Goal: Check status: Check status

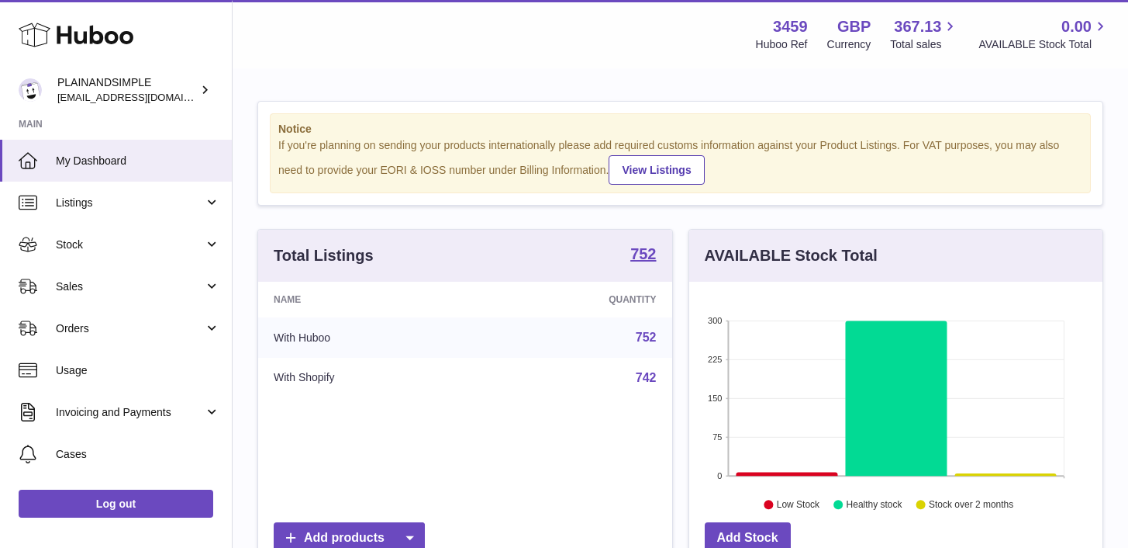
scroll to position [242, 413]
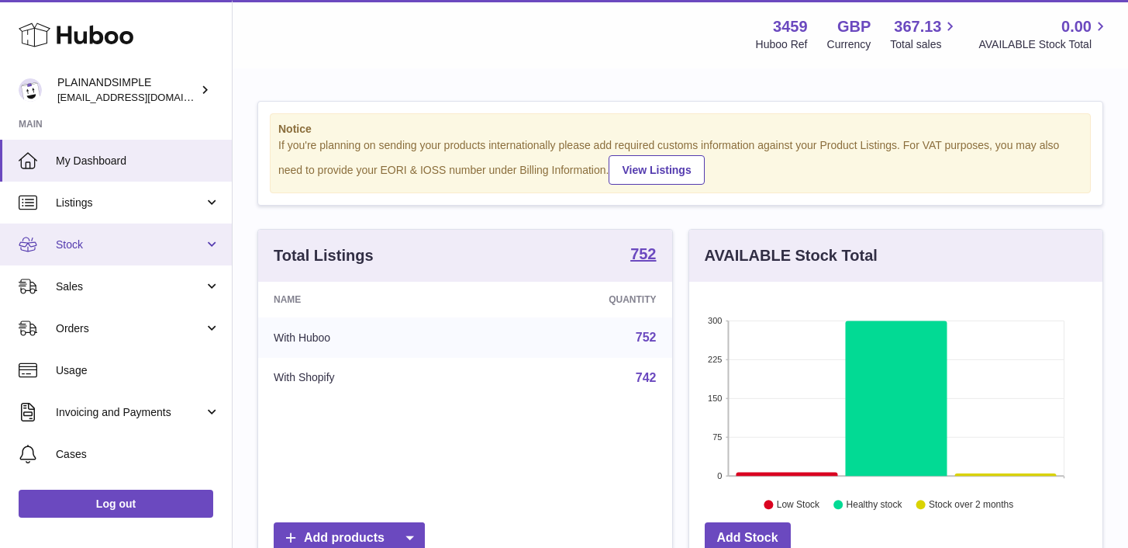
click at [208, 246] on link "Stock" at bounding box center [116, 244] width 232 height 42
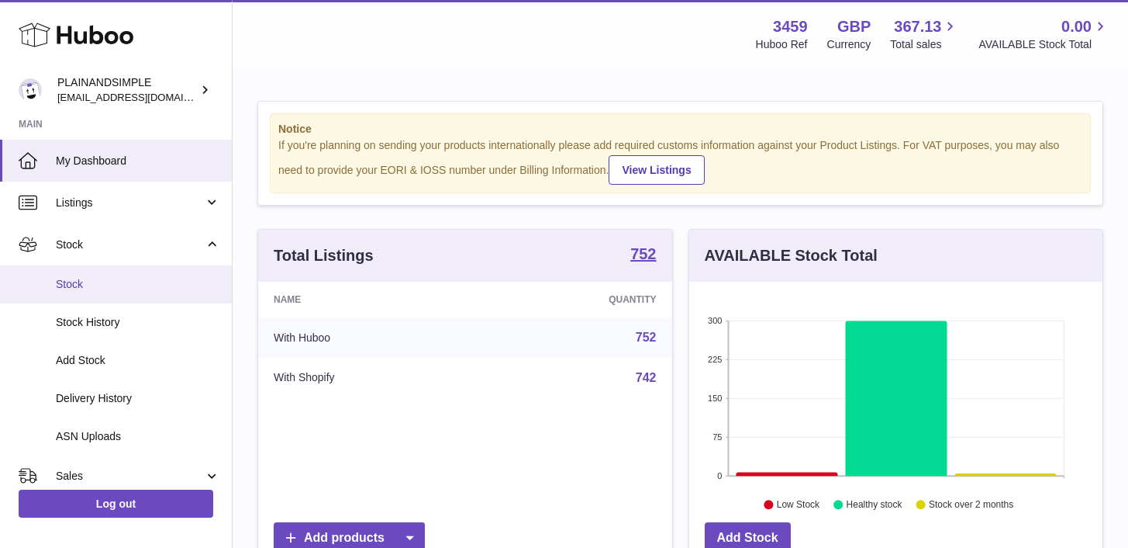
click at [143, 282] on span "Stock" at bounding box center [138, 284] width 164 height 15
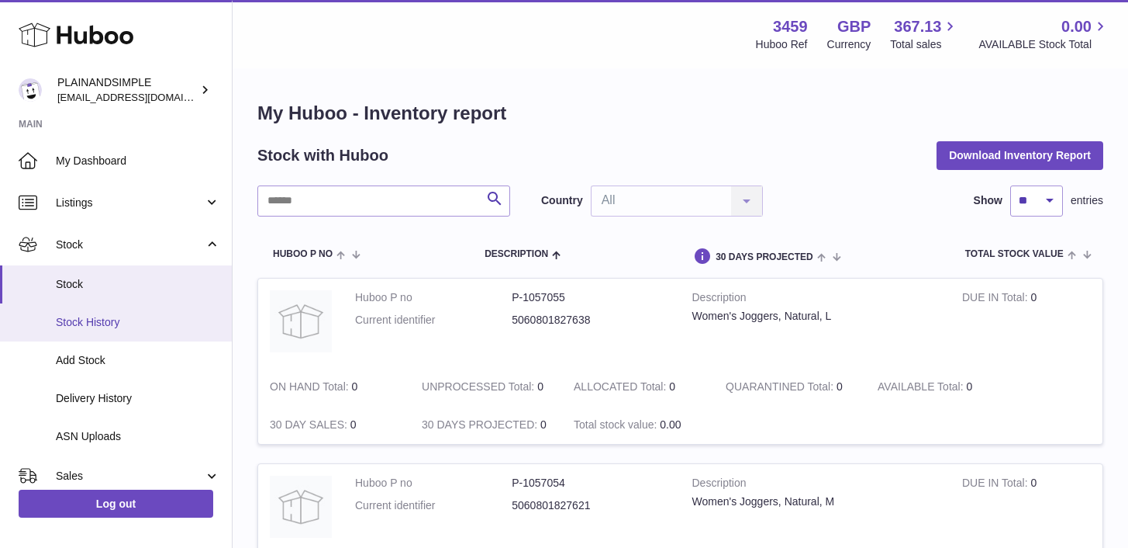
click at [112, 326] on span "Stock History" at bounding box center [138, 322] width 164 height 15
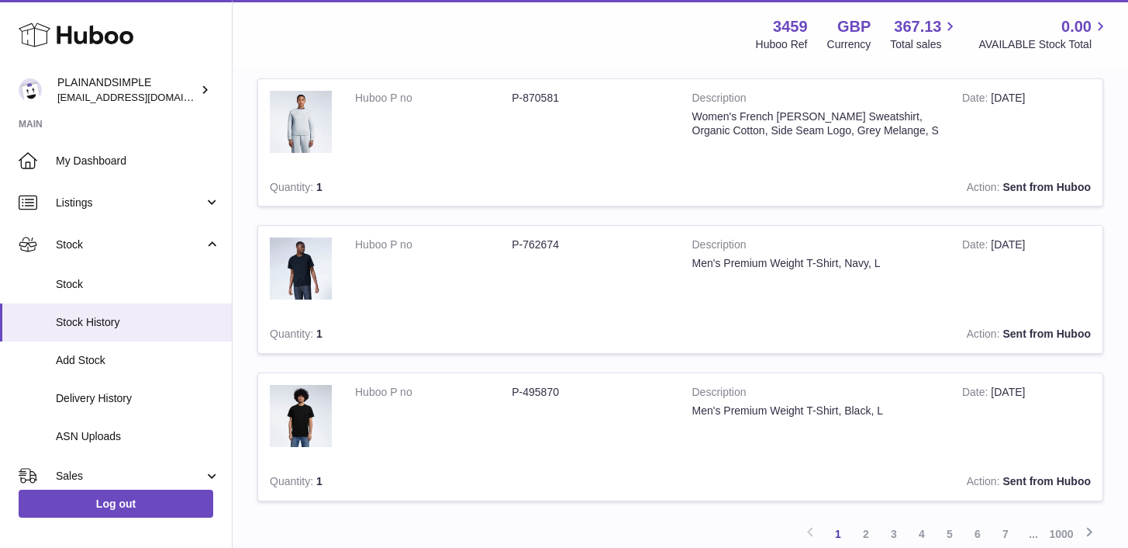
scroll to position [1354, 0]
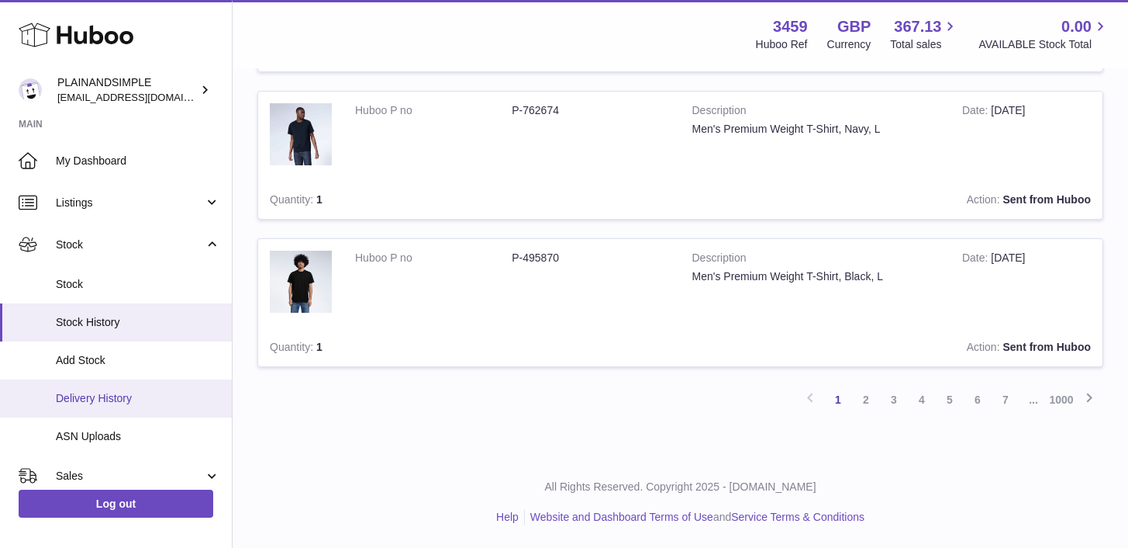
click at [119, 391] on span "Delivery History" at bounding box center [138, 398] width 164 height 15
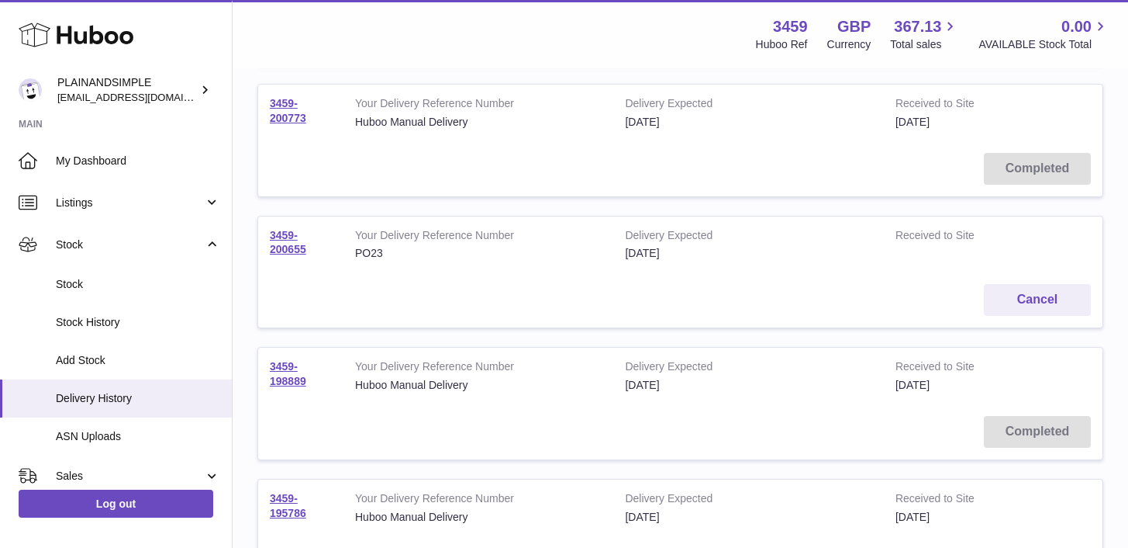
scroll to position [378, 0]
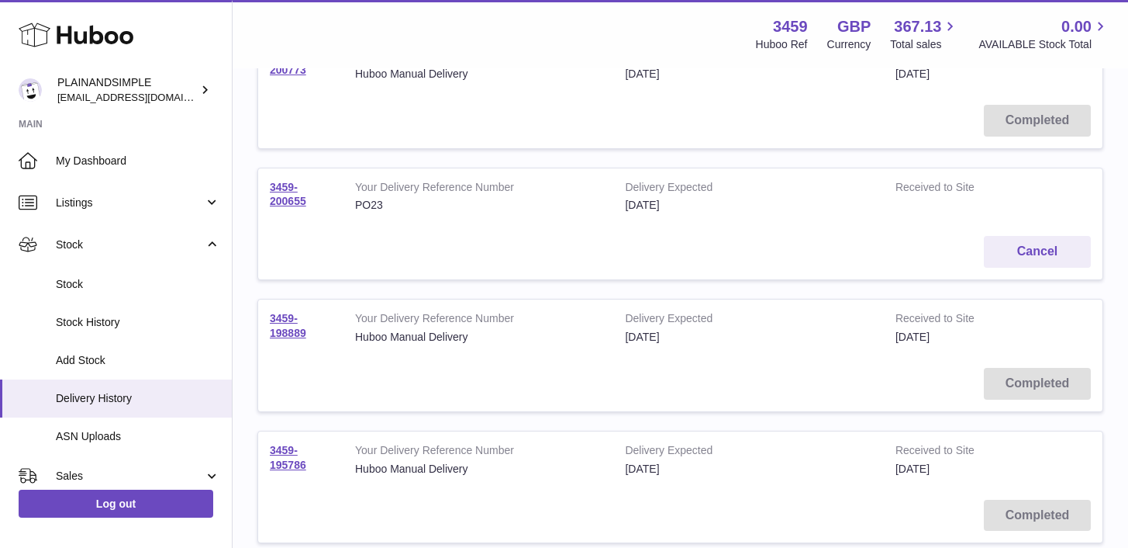
click at [663, 209] on div "6th Nov 2025" at bounding box center [748, 205] width 247 height 15
